Goal: Task Accomplishment & Management: Manage account settings

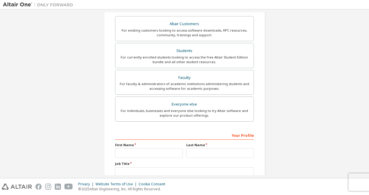
scroll to position [145, 0]
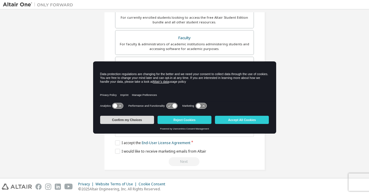
click at [139, 121] on button "Confirm my Choices" at bounding box center [127, 120] width 54 height 8
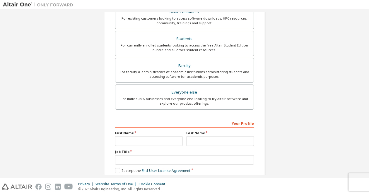
scroll to position [0, 0]
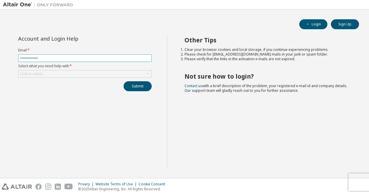
click at [90, 61] on span at bounding box center [84, 58] width 133 height 8
click at [90, 60] on input "text" at bounding box center [85, 58] width 131 height 5
type input "**********"
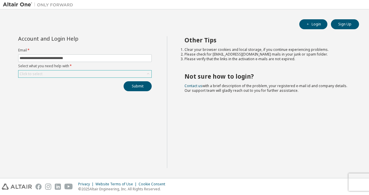
click at [80, 75] on div "Click to select" at bounding box center [84, 74] width 133 height 7
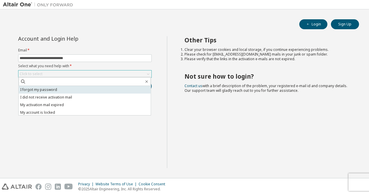
click at [82, 89] on li "I forgot my password" at bounding box center [85, 90] width 132 height 8
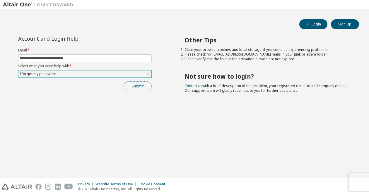
click at [134, 85] on button "Submit" at bounding box center [137, 86] width 28 height 10
click at [153, 109] on div "**********" at bounding box center [85, 102] width 164 height 132
click at [141, 90] on div "Submit" at bounding box center [84, 86] width 133 height 10
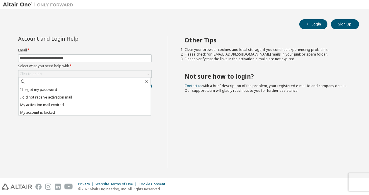
click at [119, 85] on span at bounding box center [85, 81] width 132 height 9
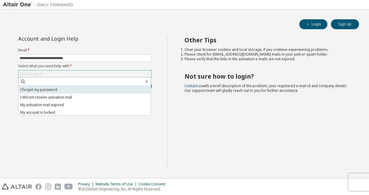
click at [119, 88] on li "I forgot my password" at bounding box center [85, 90] width 132 height 8
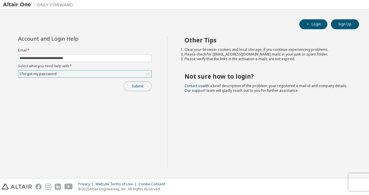
click at [137, 85] on button "Submit" at bounding box center [137, 86] width 28 height 10
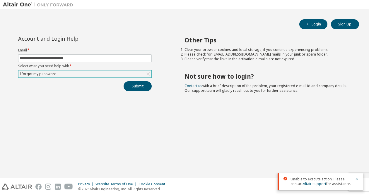
click at [354, 178] on div at bounding box center [354, 181] width 7 height 9
click at [356, 179] on icon "button" at bounding box center [357, 179] width 4 height 4
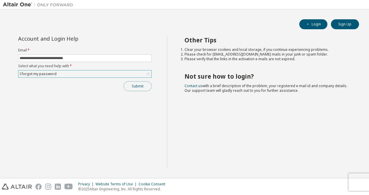
click at [128, 85] on button "Submit" at bounding box center [137, 86] width 28 height 10
